Goal: Navigation & Orientation: Find specific page/section

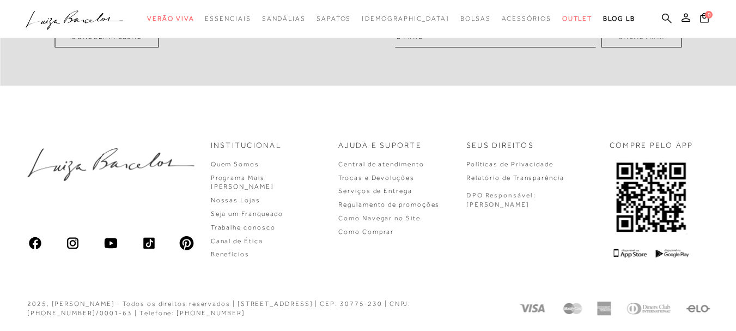
scroll to position [1822, 0]
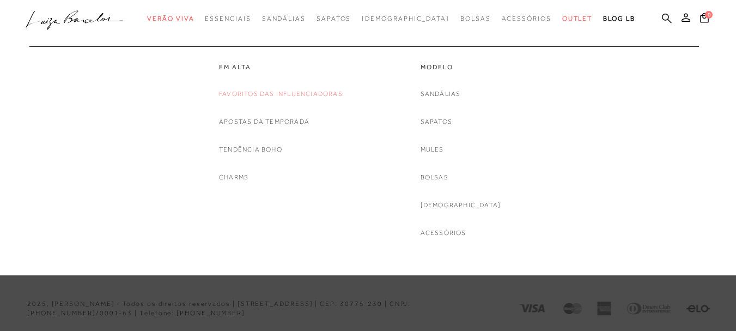
click at [319, 89] on link "Favoritos das Influenciadoras" at bounding box center [281, 93] width 124 height 11
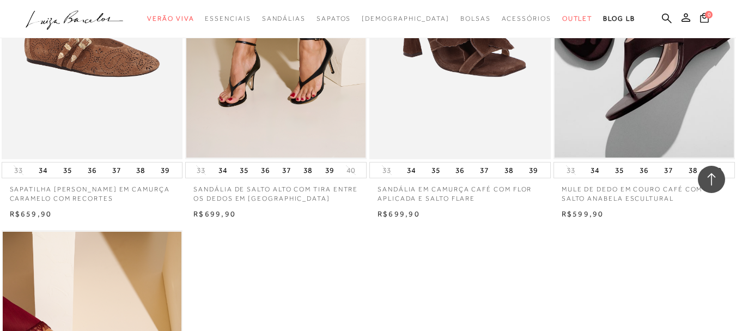
scroll to position [1184, 0]
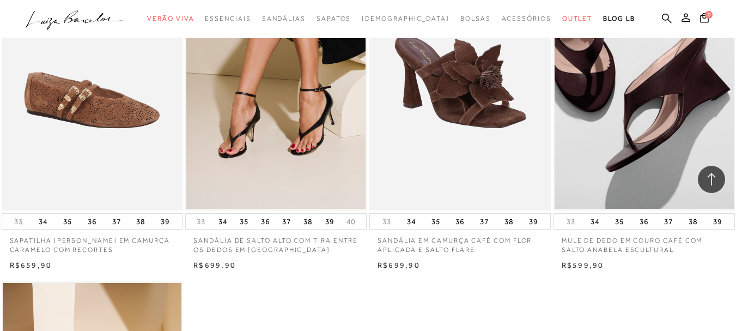
click at [733, 3] on div at bounding box center [368, 19] width 736 height 38
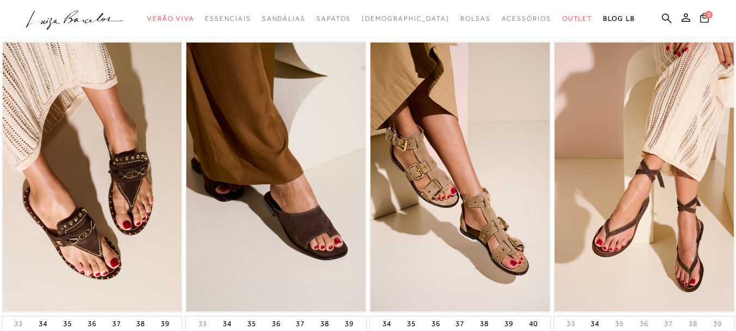
scroll to position [0, 0]
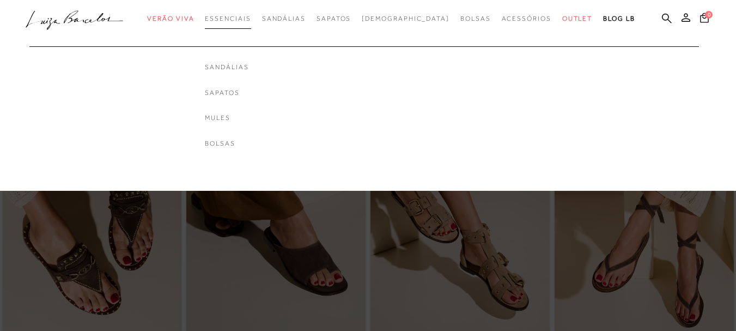
click at [251, 22] on link "Essenciais" at bounding box center [228, 19] width 46 height 20
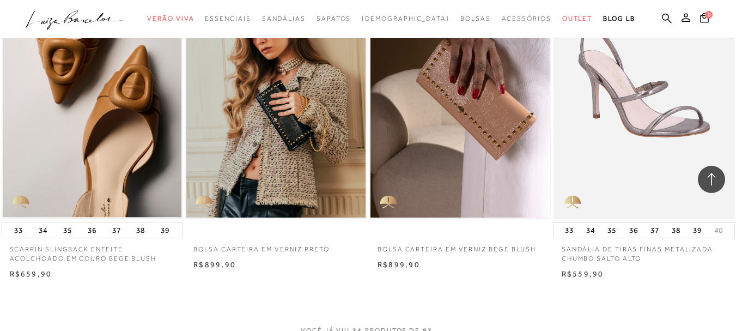
scroll to position [1839, 0]
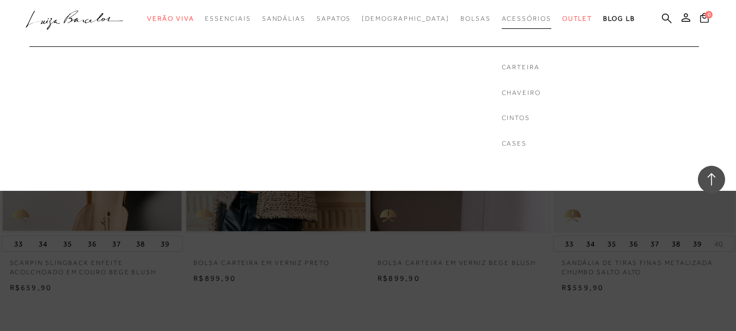
click at [502, 16] on span "Acessórios" at bounding box center [527, 19] width 50 height 8
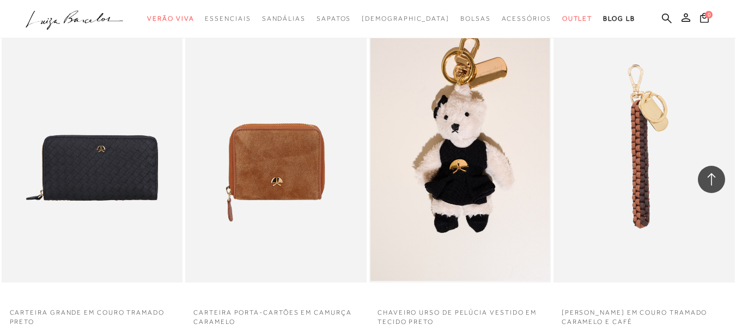
scroll to position [1787, 0]
